Goal: Task Accomplishment & Management: Use online tool/utility

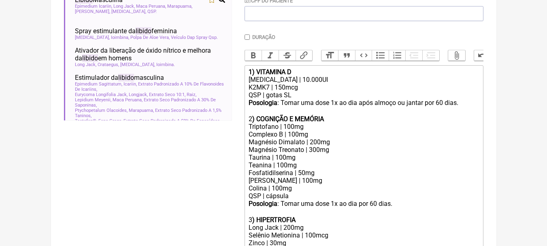
scroll to position [319, 0]
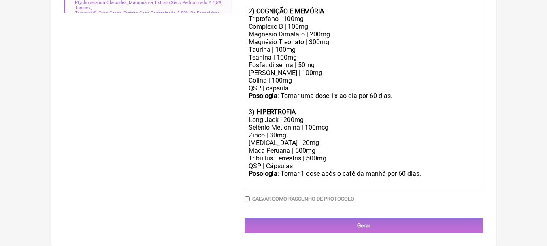
click at [385, 160] on div "Maca Peruana | 500mg Tribullus Terrestris | 500mg" at bounding box center [364, 154] width 230 height 15
click at [302, 141] on div "[MEDICAL_DATA] | 20mg" at bounding box center [364, 143] width 230 height 8
click at [327, 124] on div "Selênio Metionina | 100mcg Zinco | 30mg" at bounding box center [364, 131] width 230 height 15
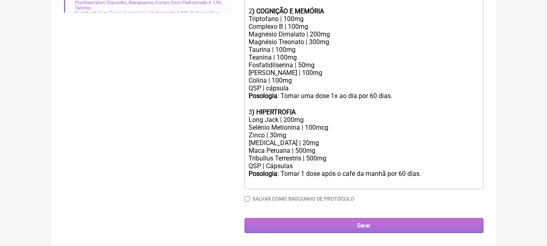
click at [382, 223] on input "Gerar" at bounding box center [364, 225] width 239 height 15
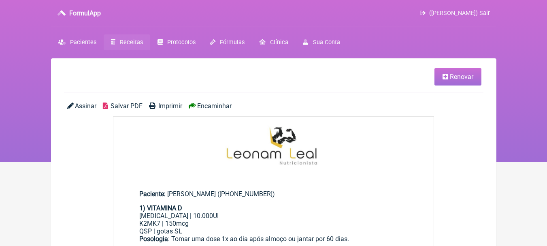
click at [117, 107] on span "Salvar PDF" at bounding box center [127, 106] width 32 height 8
click at [529, 103] on nav "FormulApp (Leonam Leal) Sair Pacientes Receitas Protocolos Fórmulas Clínica Sua…" at bounding box center [273, 81] width 547 height 162
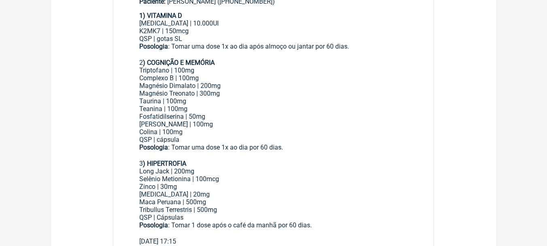
scroll to position [203, 0]
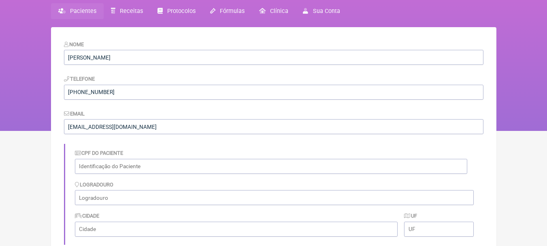
scroll to position [65, 0]
click at [84, 10] on span "Pacientes" at bounding box center [83, 11] width 26 height 7
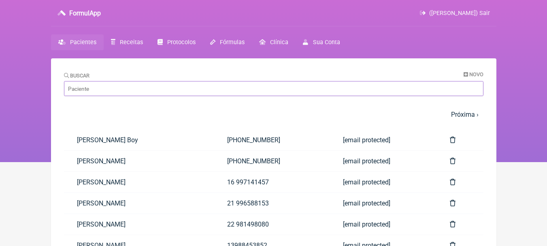
click at [150, 83] on input "Buscar" at bounding box center [274, 88] width 420 height 15
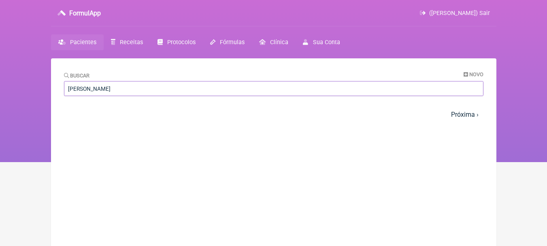
type input "[PERSON_NAME]"
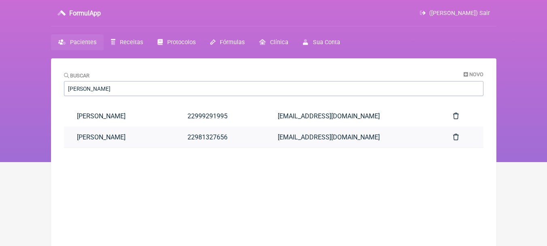
click at [143, 140] on link "[PERSON_NAME]" at bounding box center [119, 137] width 111 height 21
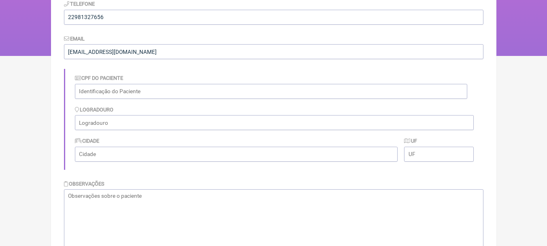
scroll to position [284, 0]
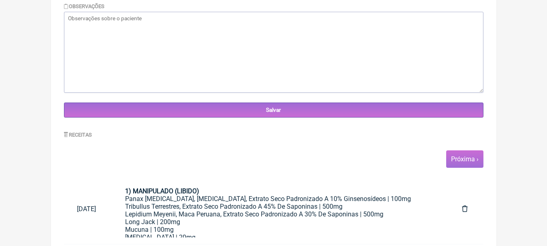
click at [473, 161] on link "Próxima ›" at bounding box center [465, 159] width 28 height 8
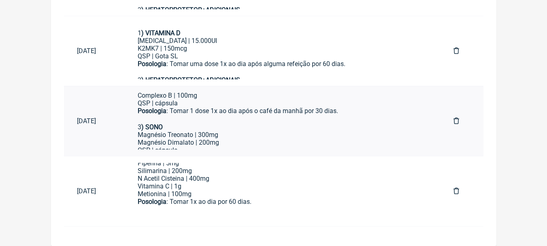
scroll to position [71, 0]
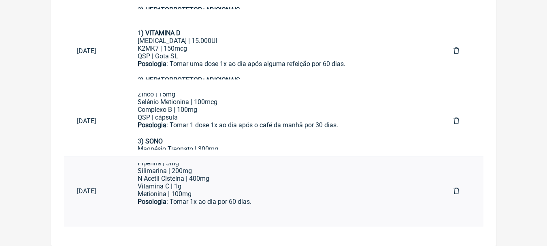
click at [277, 181] on div "Piperina | 5mg Silimarina | 200mg N Acetil Cisteina | 400mg Vitamina C | 1g Met…" at bounding box center [283, 178] width 290 height 38
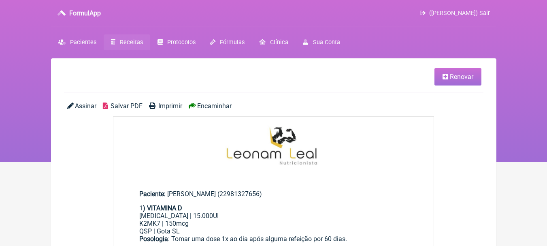
click at [449, 82] on link "Renovar" at bounding box center [458, 76] width 47 height 17
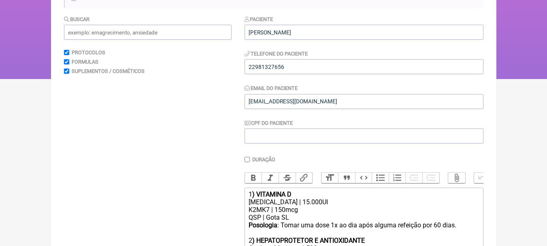
scroll to position [203, 0]
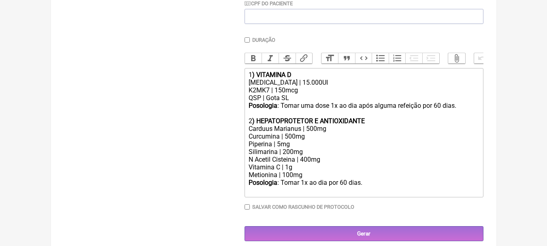
click at [300, 86] on div "[MEDICAL_DATA] | 15.000UI" at bounding box center [364, 83] width 230 height 8
type trix-editor "<div>1<strong>) VITAMINA D</strong></div><div>[MEDICAL_DATA] | 10.000UI</div><d…"
